Goal: Task Accomplishment & Management: Use online tool/utility

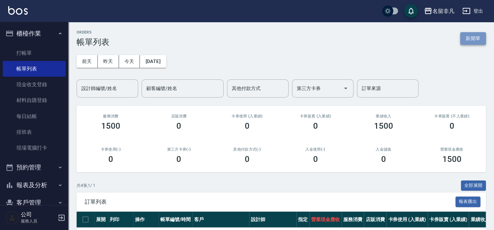
click at [471, 36] on button "新開單" at bounding box center [473, 38] width 26 height 13
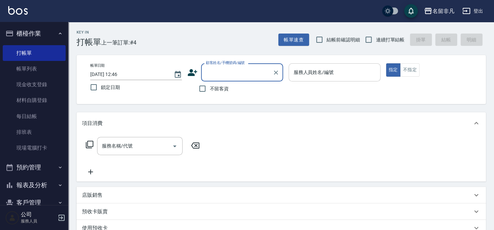
click at [346, 72] on input "服務人員姓名/編號" at bounding box center [334, 72] width 85 height 12
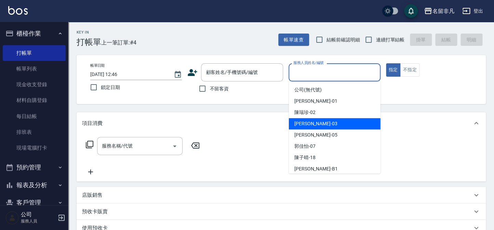
click at [346, 125] on div "[PERSON_NAME] -03" at bounding box center [335, 123] width 92 height 11
type input "[PERSON_NAME]-03"
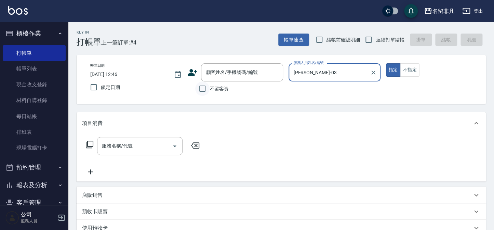
drag, startPoint x: 202, startPoint y: 89, endPoint x: 197, endPoint y: 91, distance: 4.8
click at [202, 89] on input "不留客資" at bounding box center [202, 88] width 14 height 14
checkbox input "true"
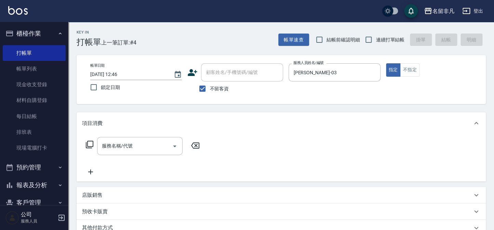
click at [90, 145] on icon at bounding box center [89, 144] width 8 height 8
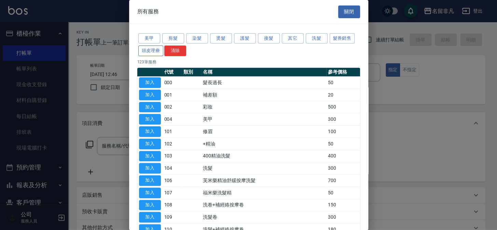
click at [148, 48] on button "頭皮理療" at bounding box center [150, 50] width 25 height 11
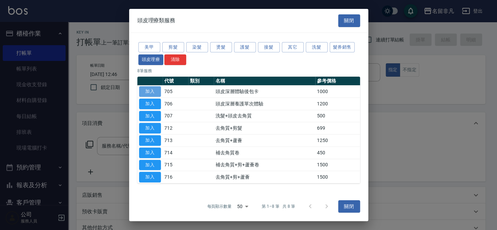
click at [146, 90] on button "加入" at bounding box center [150, 91] width 22 height 11
type input "頭皮深層體驗後包卡(705)"
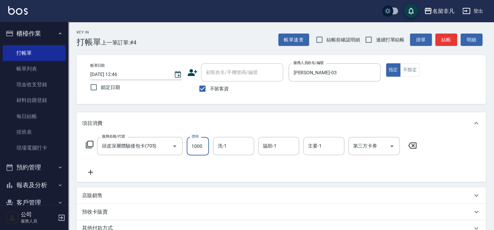
click at [197, 143] on input "1000" at bounding box center [198, 146] width 22 height 18
type input "1200"
click at [380, 149] on input "第三方卡券" at bounding box center [368, 146] width 35 height 12
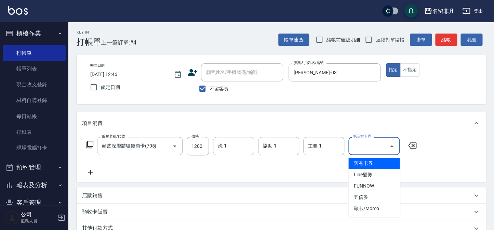
click at [376, 161] on span "舊有卡券" at bounding box center [373, 163] width 51 height 11
type input "舊有卡券"
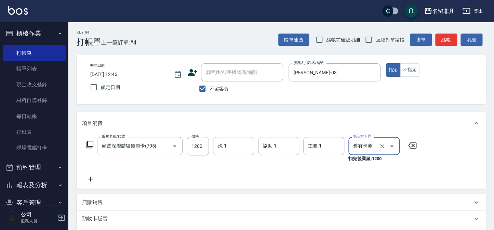
click at [92, 178] on icon at bounding box center [90, 179] width 17 height 8
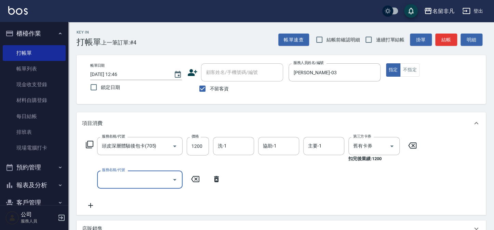
click at [89, 143] on icon at bounding box center [89, 144] width 8 height 8
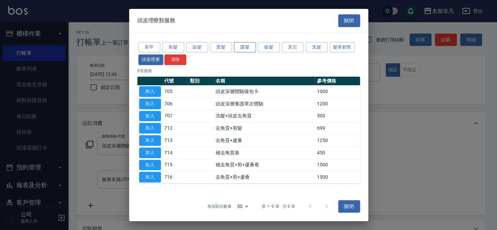
click at [249, 47] on button "護髮" at bounding box center [245, 47] width 22 height 11
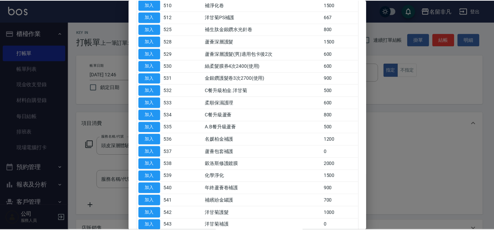
scroll to position [186, 0]
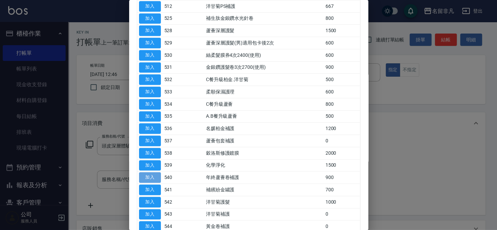
click at [149, 173] on button "加入" at bounding box center [150, 177] width 22 height 11
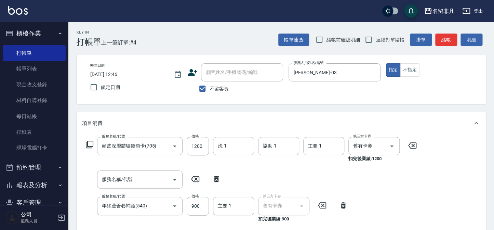
click at [219, 178] on icon at bounding box center [216, 179] width 17 height 8
type input "年終蘆薈卷補護(540)"
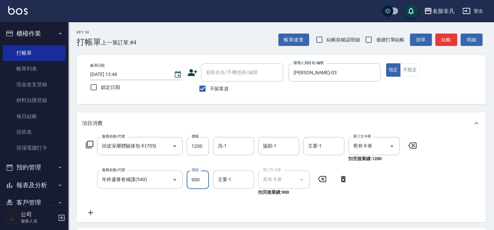
click at [201, 178] on input "900" at bounding box center [198, 179] width 22 height 18
click at [194, 177] on input "11000" at bounding box center [198, 179] width 22 height 18
click at [195, 178] on input "11000" at bounding box center [198, 179] width 22 height 18
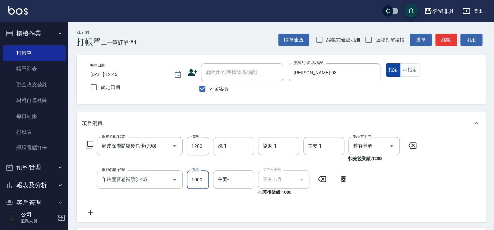
type input "1000"
click at [391, 68] on button "指定" at bounding box center [393, 69] width 15 height 13
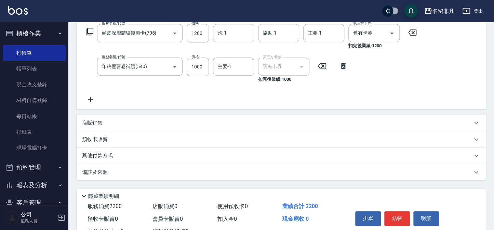
scroll to position [139, 0]
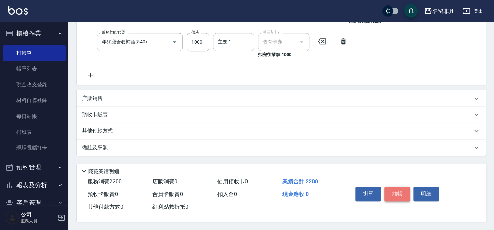
click at [396, 193] on button "結帳" at bounding box center [397, 193] width 26 height 14
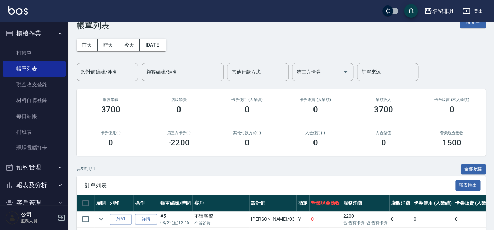
scroll to position [62, 0]
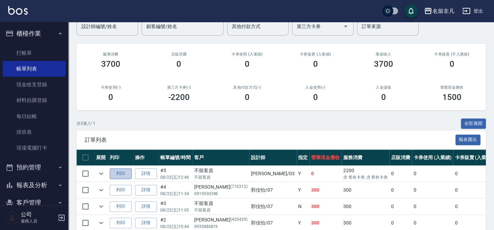
click at [123, 172] on button "列印" at bounding box center [121, 173] width 22 height 11
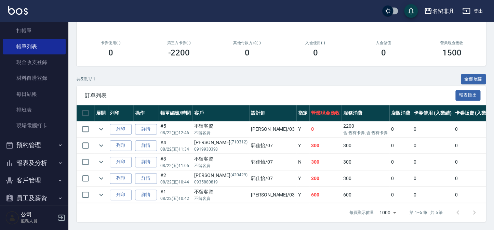
scroll to position [50, 0]
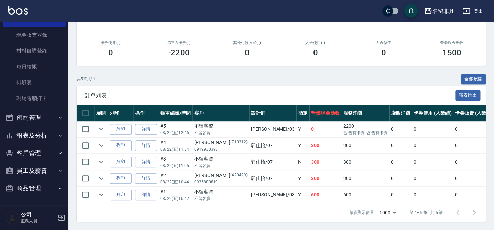
click at [31, 136] on button "報表及分析" at bounding box center [34, 135] width 63 height 18
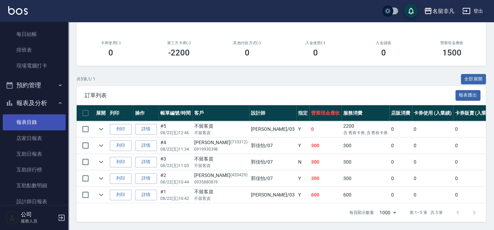
scroll to position [143, 0]
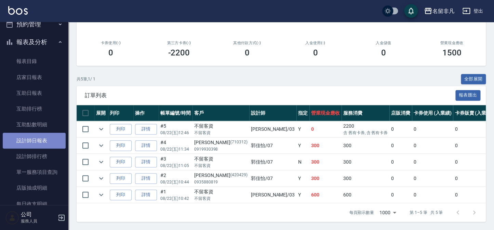
click at [40, 141] on link "設計師日報表" at bounding box center [34, 141] width 63 height 16
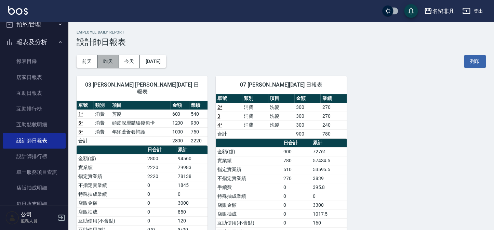
click at [113, 58] on button "昨天" at bounding box center [108, 61] width 21 height 13
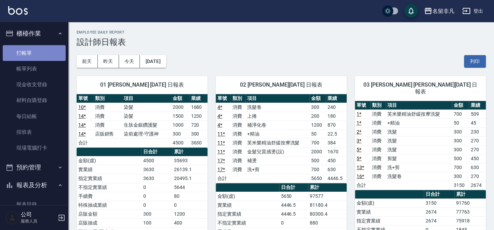
click at [34, 51] on link "打帳單" at bounding box center [34, 53] width 63 height 16
